Goal: Find specific page/section: Find specific page/section

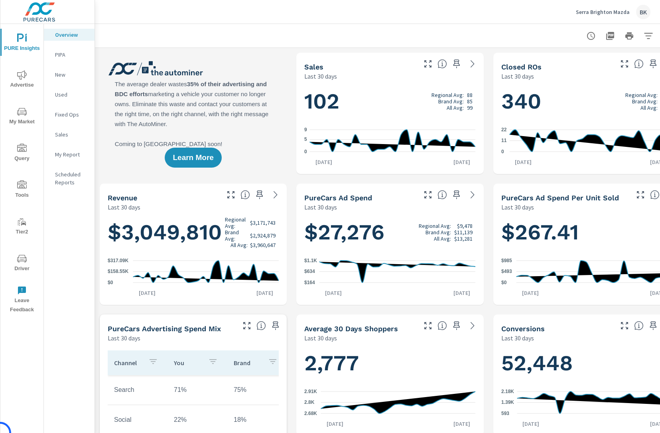
scroll to position [0, 0]
click at [67, 157] on p "My Report" at bounding box center [71, 154] width 33 height 8
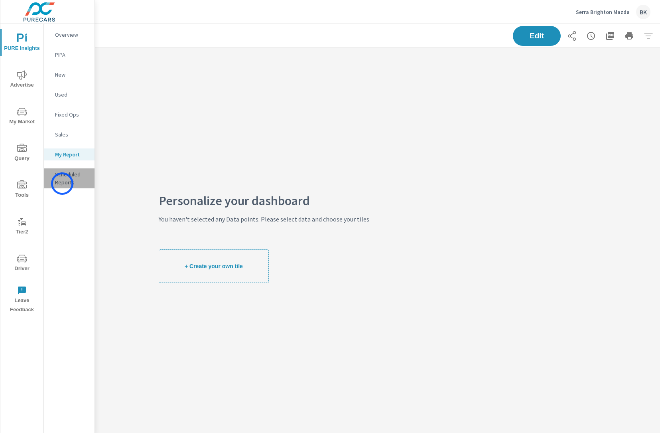
click at [62, 183] on p "Scheduled Reports" at bounding box center [71, 178] width 33 height 16
